Goal: Navigation & Orientation: Find specific page/section

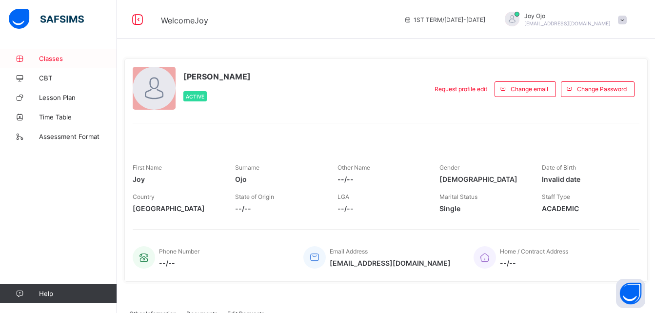
click at [56, 56] on span "Classes" at bounding box center [78, 59] width 78 height 8
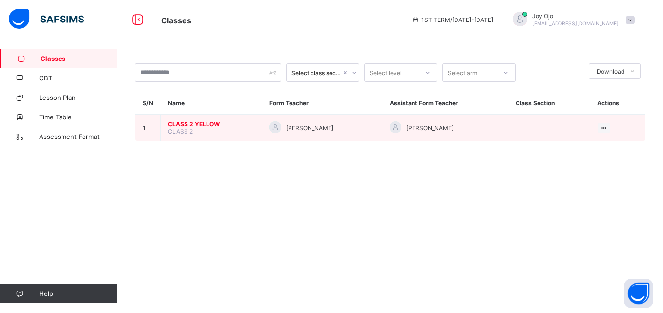
click at [180, 126] on span "CLASS 2 YELLOW" at bounding box center [211, 124] width 86 height 7
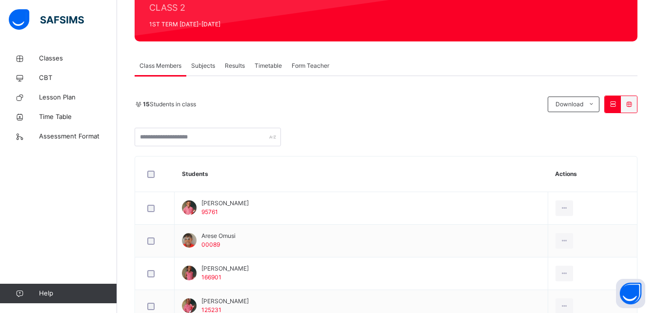
scroll to position [128, 0]
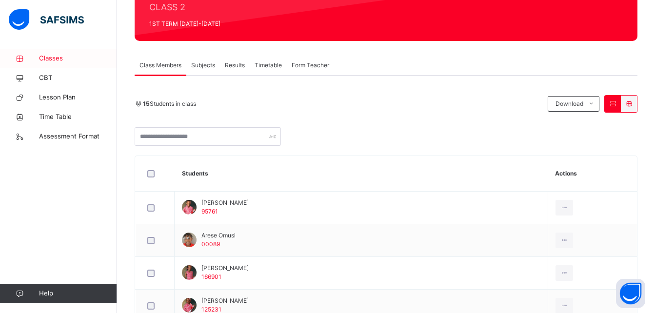
click at [56, 58] on span "Classes" at bounding box center [78, 59] width 78 height 10
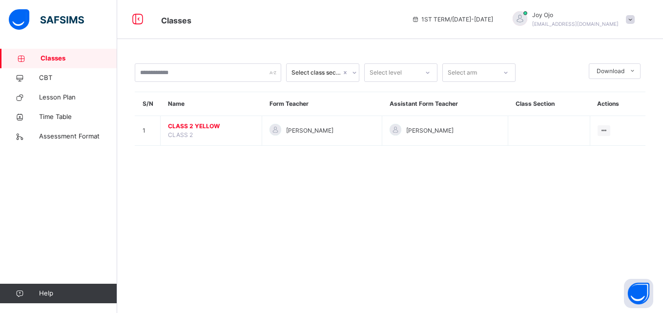
click at [355, 70] on icon at bounding box center [354, 73] width 6 height 10
click at [347, 90] on div "No options" at bounding box center [322, 94] width 72 height 17
click at [68, 98] on span "Lesson Plan" at bounding box center [78, 98] width 78 height 10
